Goal: Communication & Community: Answer question/provide support

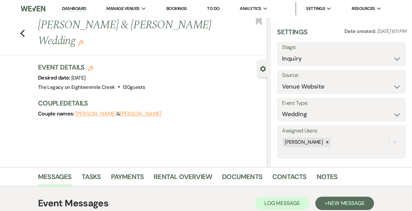
click at [73, 7] on link "Dashboard" at bounding box center [74, 9] width 24 height 6
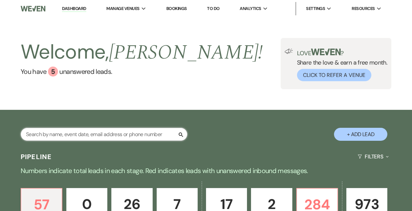
click at [91, 136] on input "text" at bounding box center [104, 134] width 167 height 13
type input "[PERSON_NAME]"
select select "5"
select select "4"
select select "5"
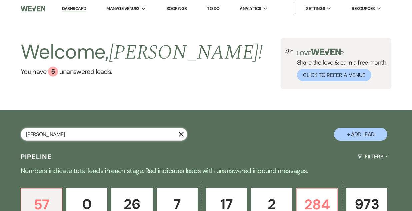
select select "8"
select select "5"
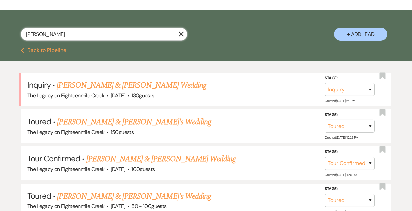
scroll to position [100, 0]
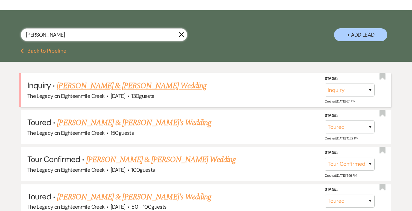
type input "[PERSON_NAME]"
click at [122, 86] on link "[PERSON_NAME] & [PERSON_NAME] Wedding" at bounding box center [131, 86] width 149 height 12
select select "5"
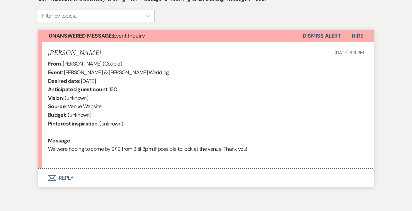
scroll to position [237, 0]
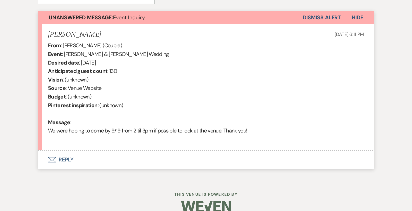
click at [71, 158] on button "Envelope Reply" at bounding box center [206, 160] width 336 height 19
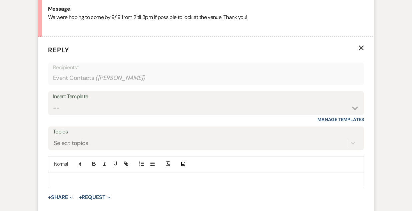
scroll to position [351, 0]
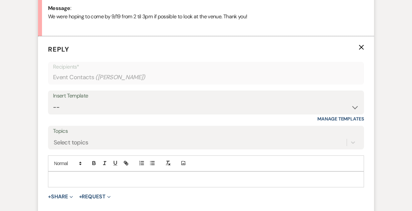
click at [103, 181] on p at bounding box center [205, 179] width 305 height 7
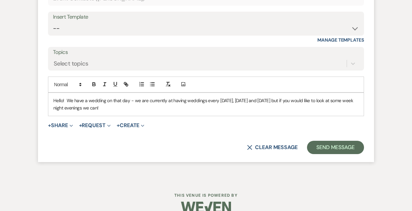
scroll to position [442, 0]
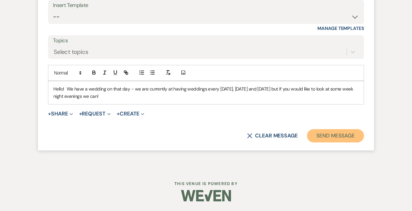
click at [332, 138] on button "Send Message" at bounding box center [335, 135] width 57 height 13
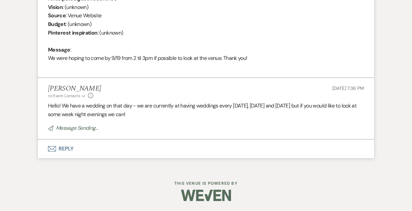
scroll to position [309, 0]
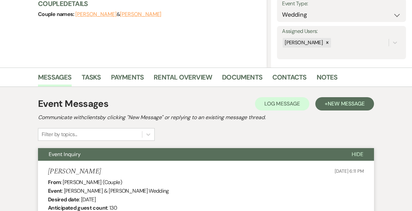
select select "5"
select select "4"
select select "5"
select select "8"
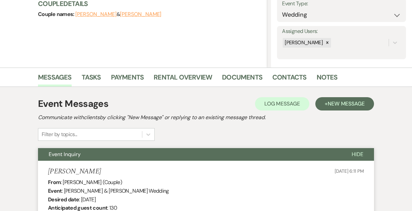
select select "8"
select select "5"
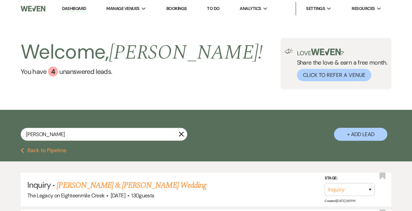
click at [77, 9] on link "Dashboard" at bounding box center [74, 9] width 24 height 6
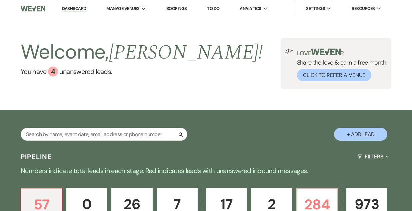
scroll to position [115, 0]
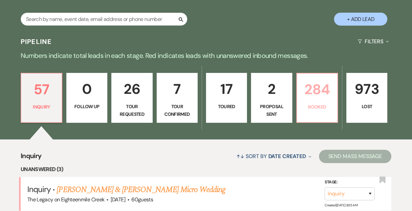
click at [323, 111] on link "284 Booked" at bounding box center [317, 98] width 42 height 50
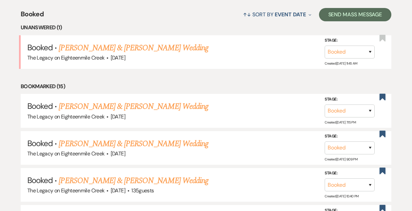
scroll to position [257, 0]
click at [159, 46] on link "[PERSON_NAME] & [PERSON_NAME] Wedding" at bounding box center [133, 48] width 149 height 12
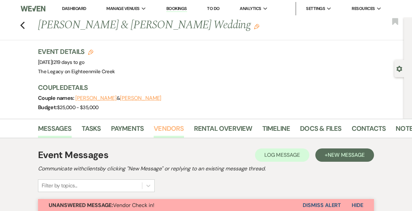
click at [175, 129] on link "Vendors" at bounding box center [169, 130] width 30 height 15
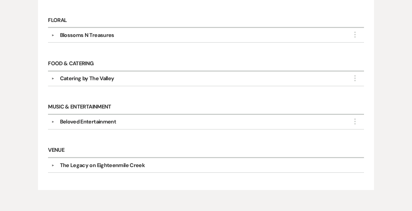
scroll to position [340, 0]
